Goal: Book appointment/travel/reservation

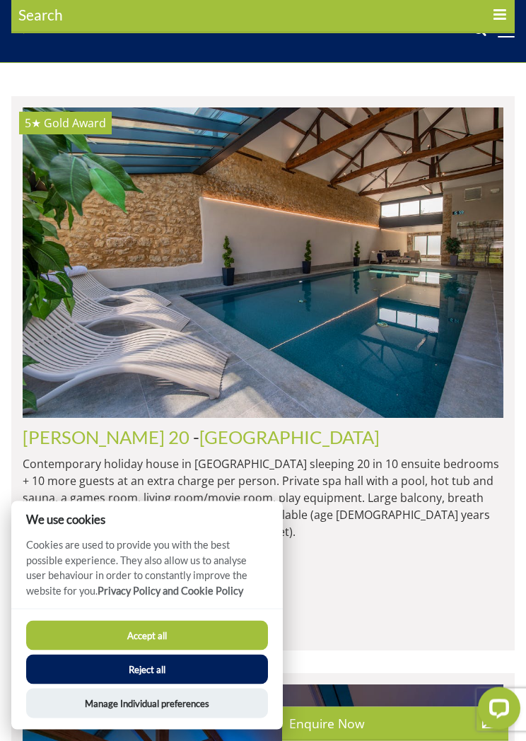
scroll to position [478, 0]
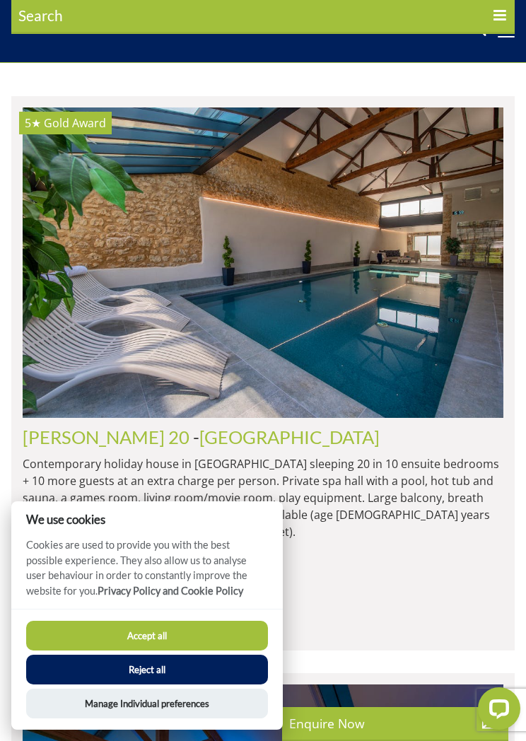
click at [85, 641] on button "Accept all" at bounding box center [147, 636] width 242 height 30
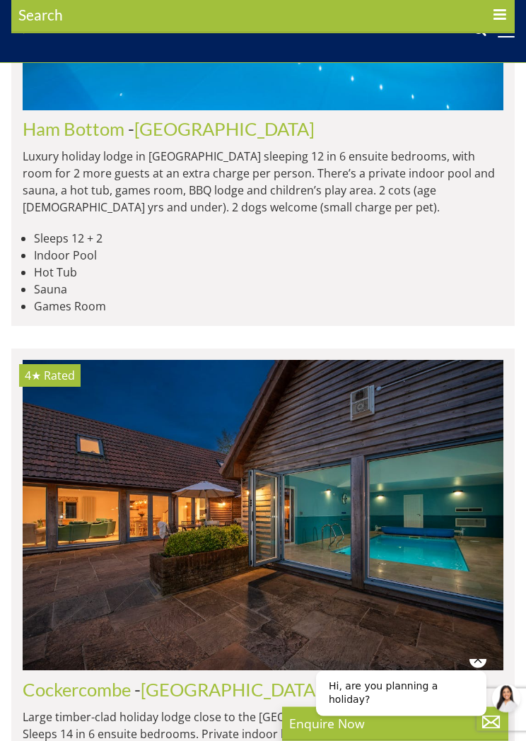
scroll to position [7111, 0]
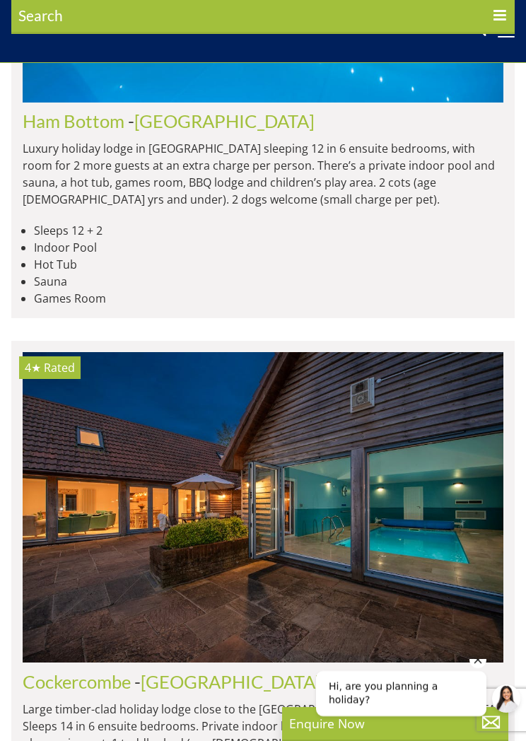
click at [69, 486] on img at bounding box center [263, 507] width 481 height 310
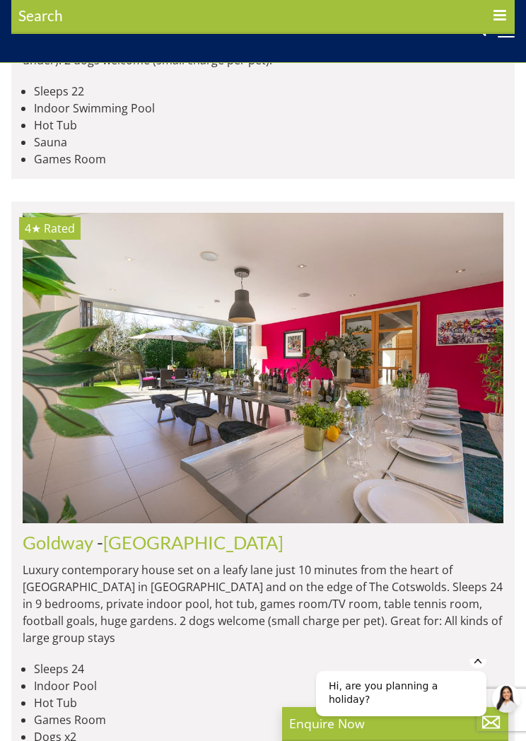
scroll to position [0, 7692]
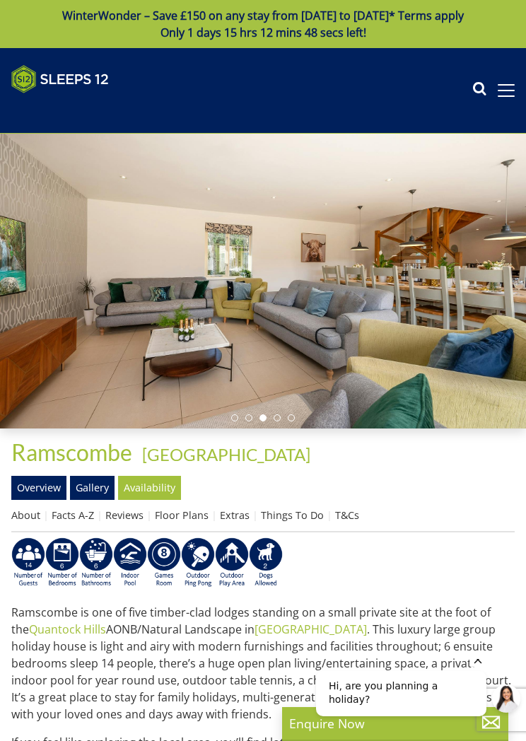
click at [513, 313] on div at bounding box center [263, 281] width 526 height 295
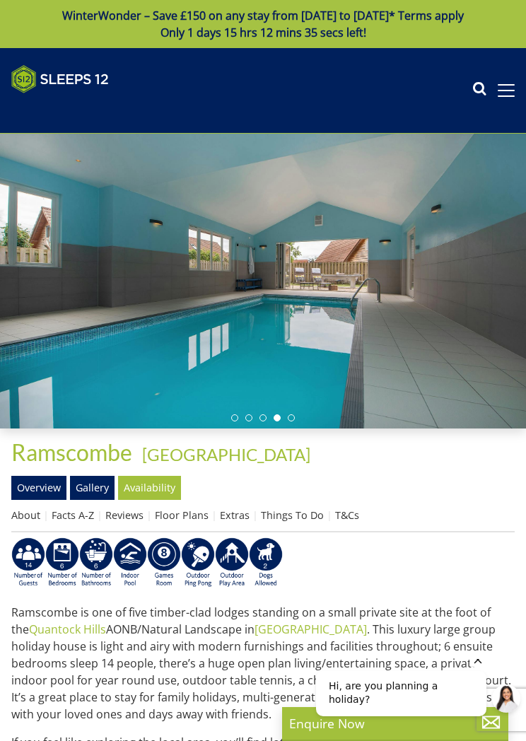
click at [155, 489] on link "Availability" at bounding box center [149, 488] width 63 height 24
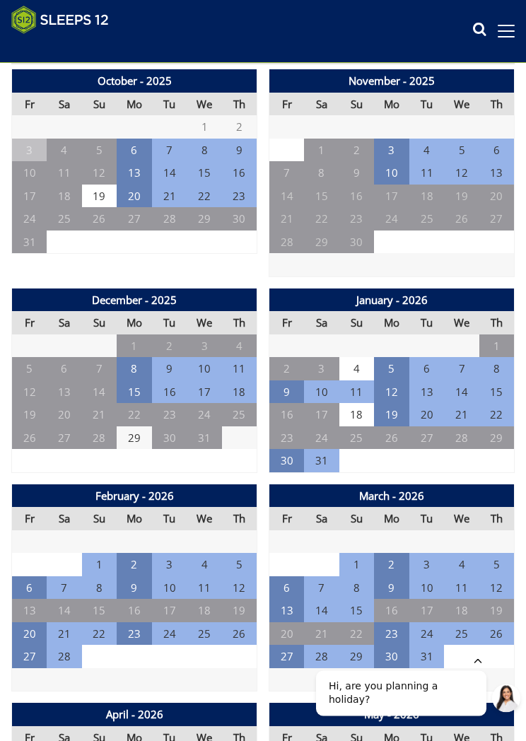
scroll to position [445, 0]
click at [64, 436] on td "27" at bounding box center [64, 437] width 35 height 23
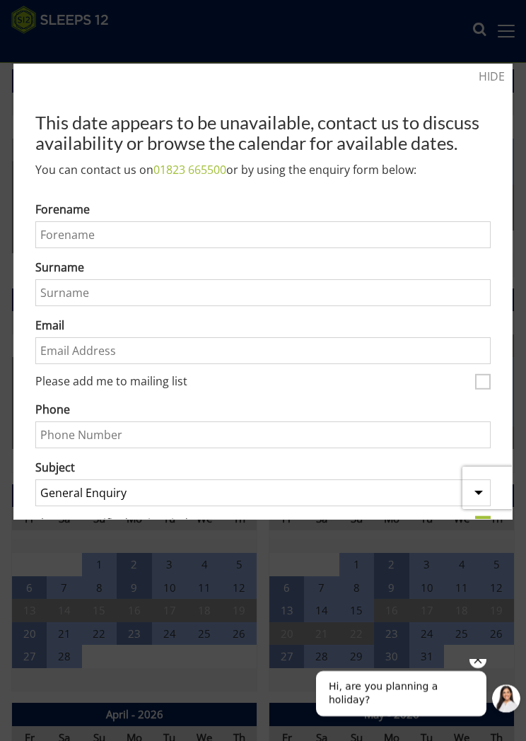
click at [129, 604] on div at bounding box center [263, 370] width 526 height 741
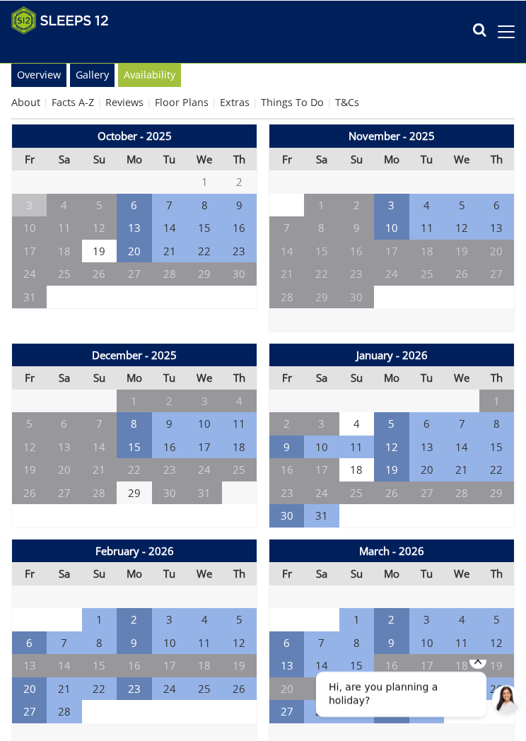
scroll to position [390, 0]
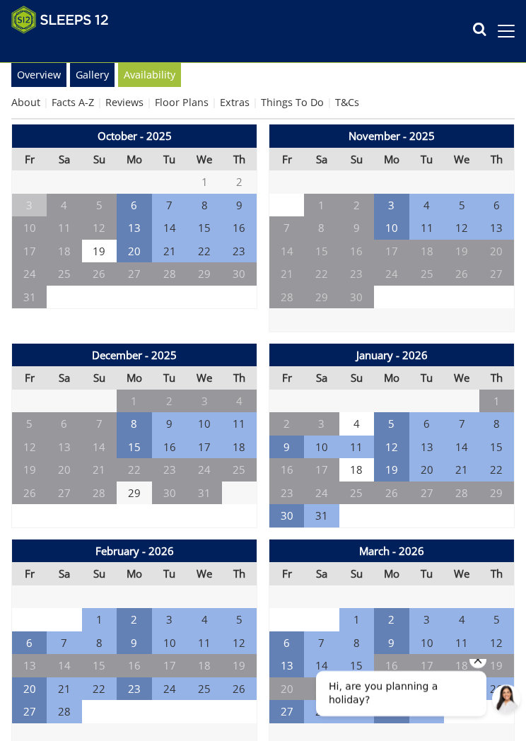
click at [151, 447] on td "15" at bounding box center [134, 446] width 35 height 23
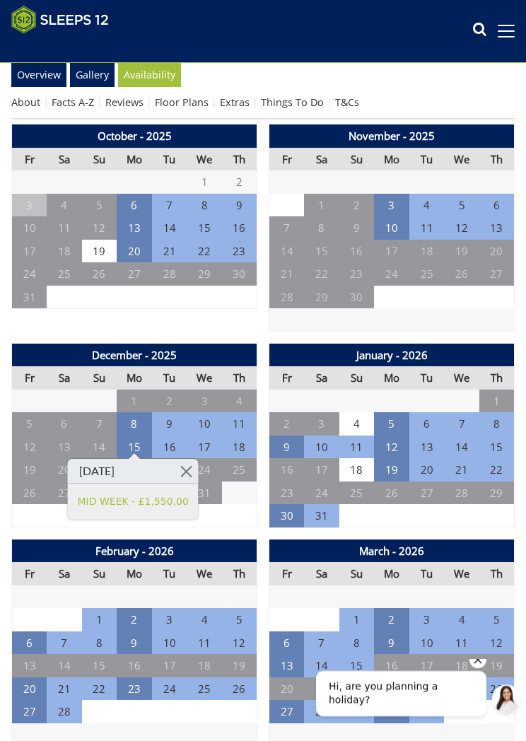
click at [192, 439] on td "17" at bounding box center [204, 446] width 35 height 23
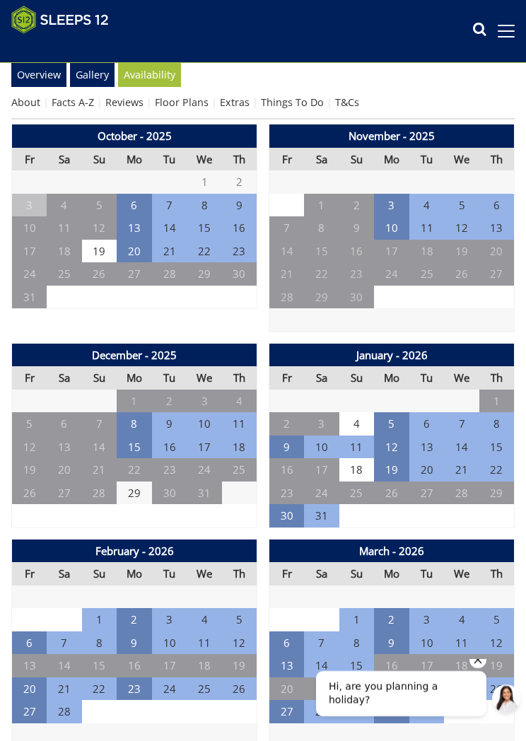
click at [135, 445] on td "15" at bounding box center [134, 446] width 35 height 23
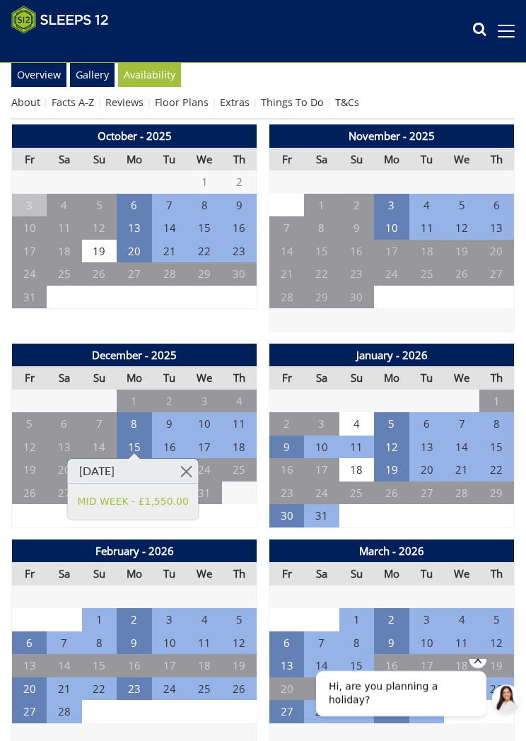
click at [220, 438] on td "17" at bounding box center [204, 446] width 35 height 23
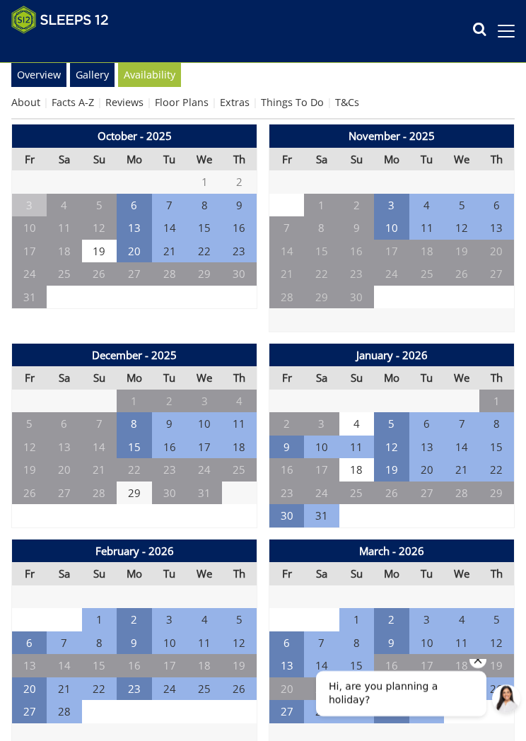
click at [219, 438] on td "17" at bounding box center [204, 446] width 35 height 23
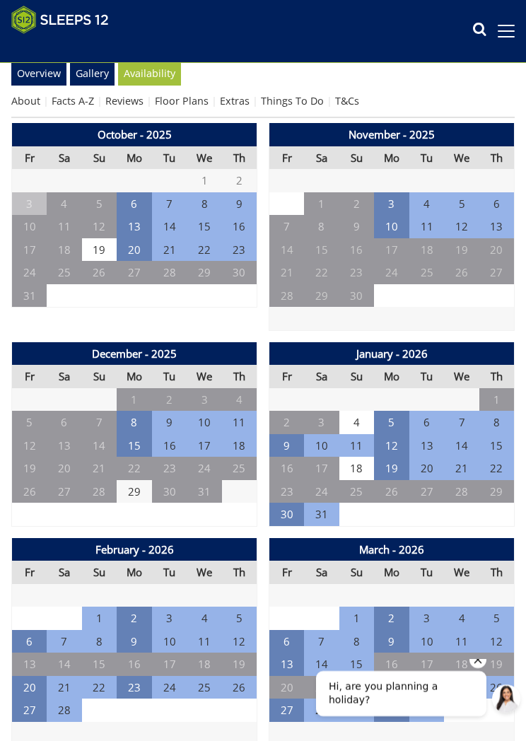
click at [175, 442] on td "16" at bounding box center [169, 445] width 35 height 23
click at [175, 441] on td "16" at bounding box center [169, 445] width 35 height 23
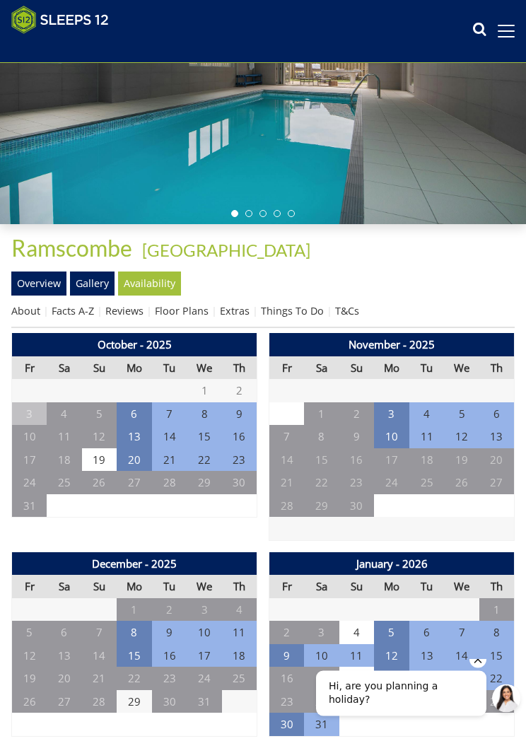
scroll to position [0, 0]
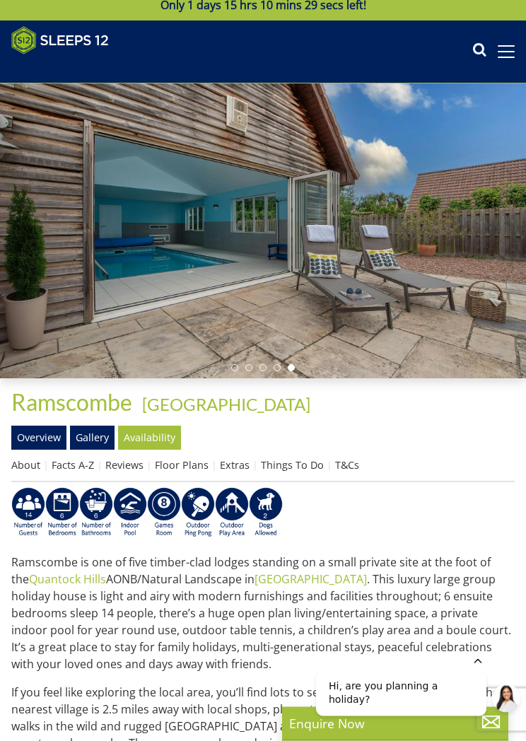
scroll to position [28, 0]
